Goal: Browse casually: Explore the website without a specific task or goal

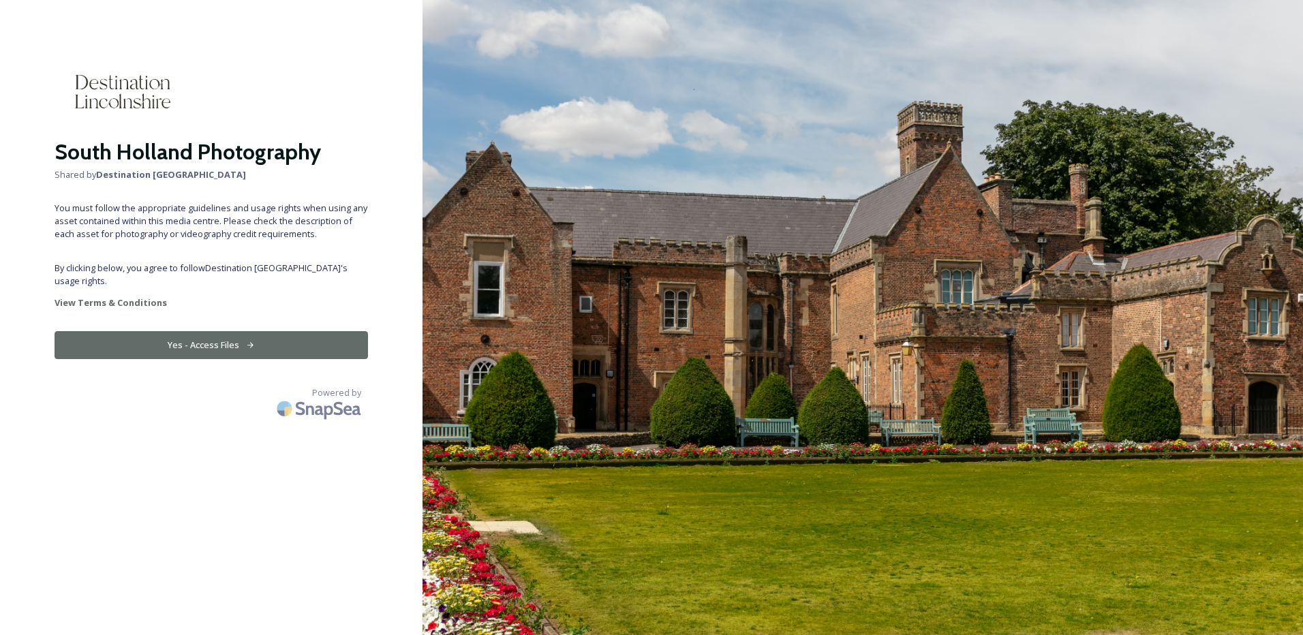
click at [194, 331] on button "Yes - Access Files" at bounding box center [211, 345] width 313 height 28
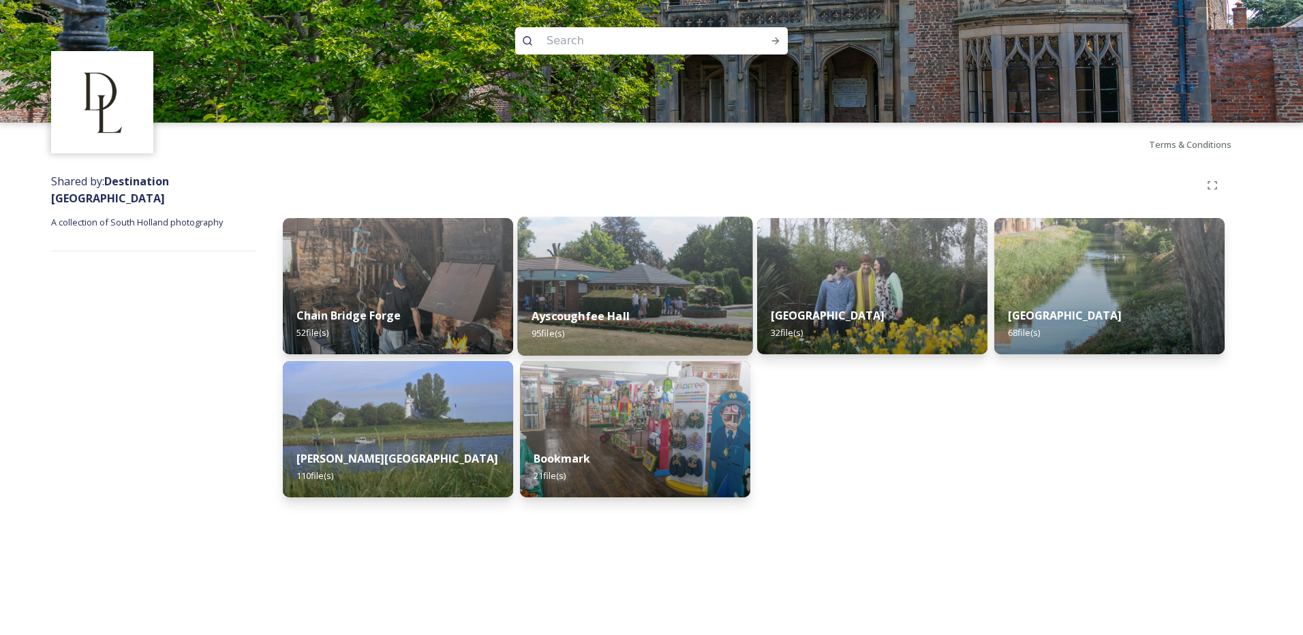
click at [626, 272] on img at bounding box center [635, 286] width 235 height 139
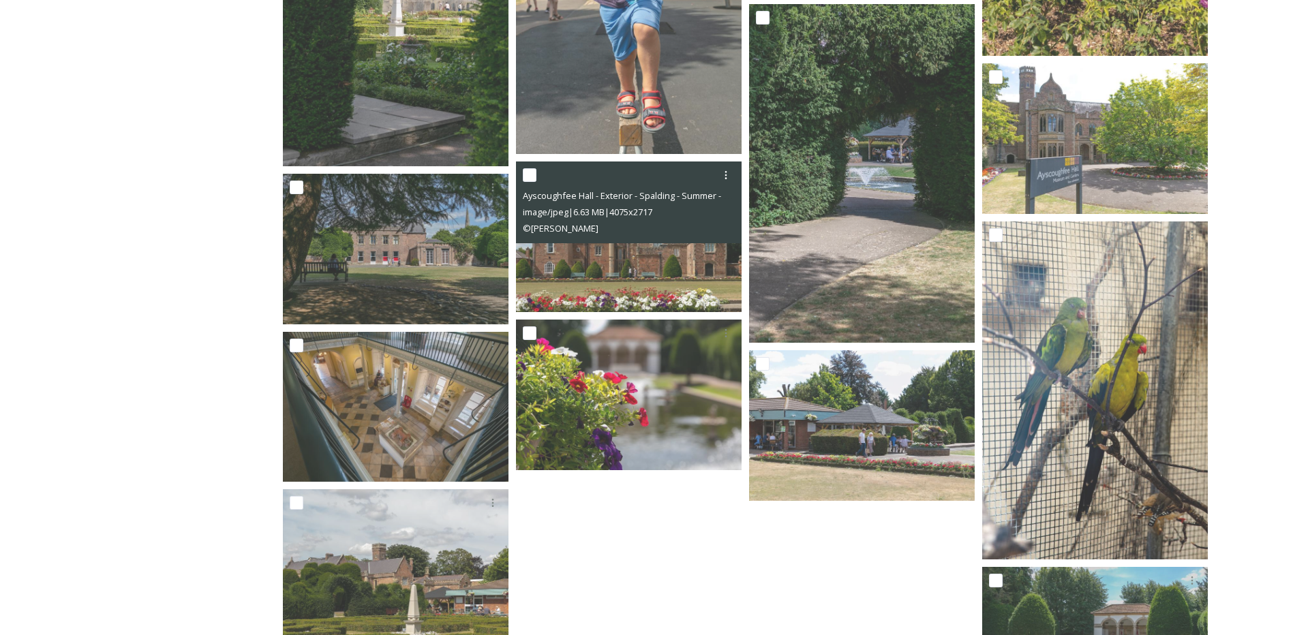
scroll to position [5111, 0]
